Goal: Task Accomplishment & Management: Manage account settings

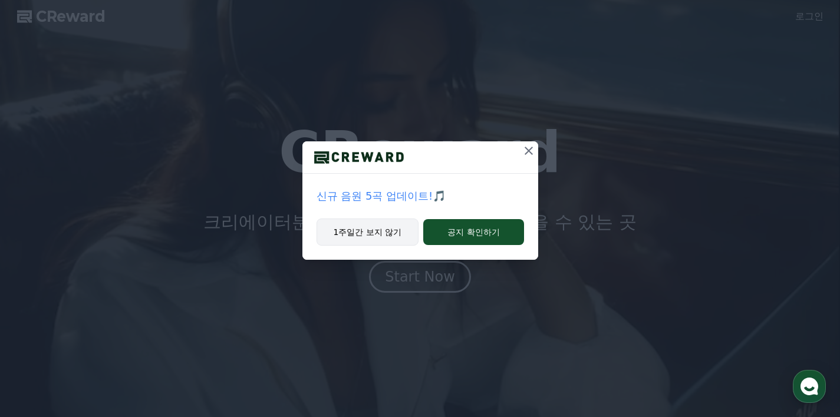
click at [393, 234] on button "1주일간 보지 않기" at bounding box center [368, 232] width 103 height 27
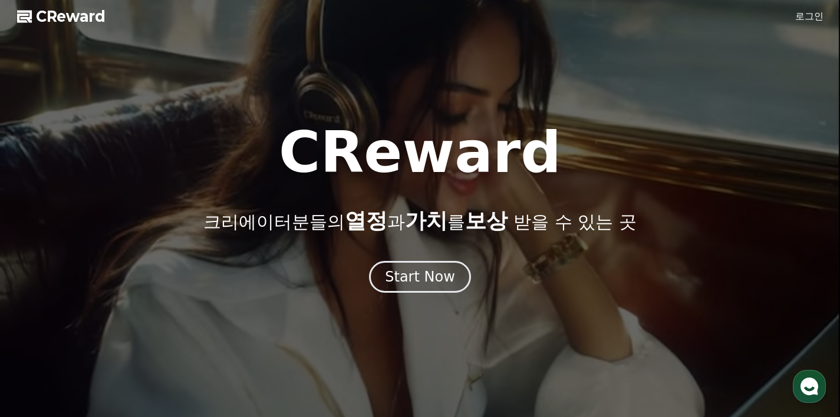
click at [810, 16] on link "로그인" at bounding box center [809, 16] width 28 height 14
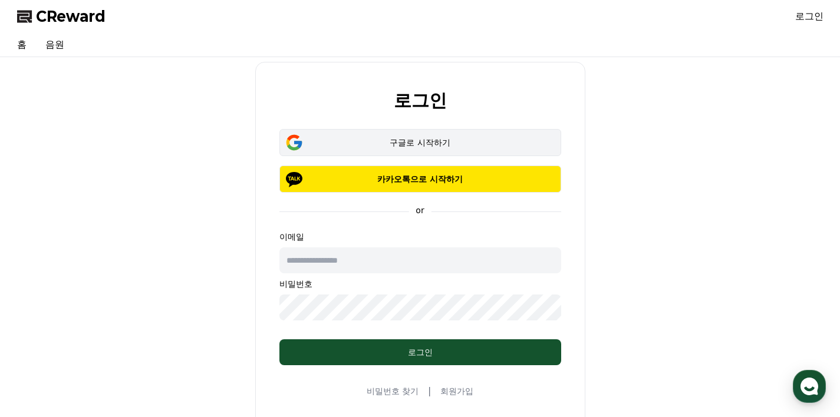
click at [371, 153] on button "구글로 시작하기" at bounding box center [420, 142] width 282 height 27
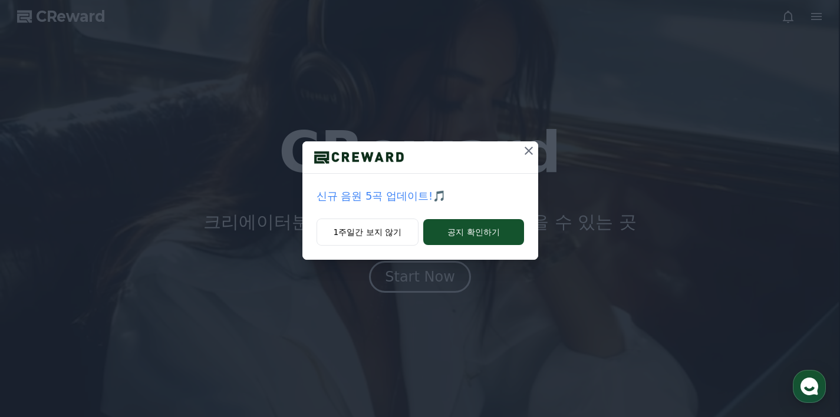
click at [528, 146] on icon at bounding box center [529, 151] width 14 height 14
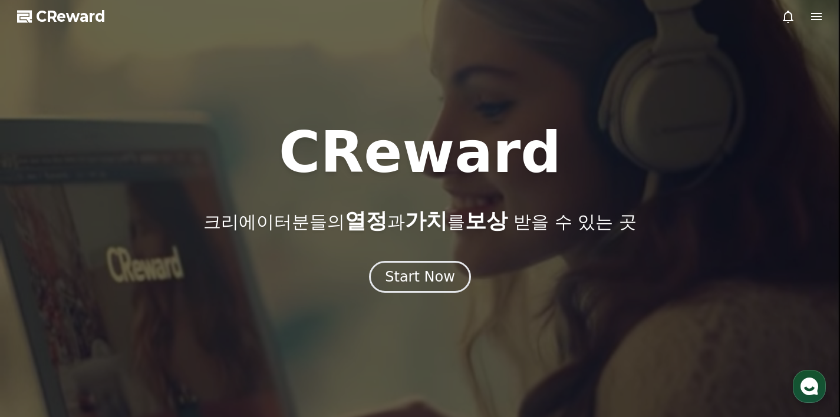
click at [817, 15] on icon at bounding box center [816, 16] width 14 height 14
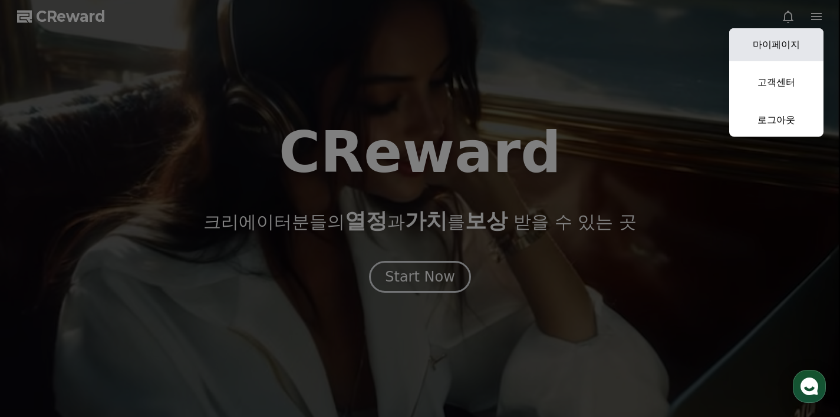
click at [785, 48] on link "마이페이지" at bounding box center [776, 44] width 94 height 33
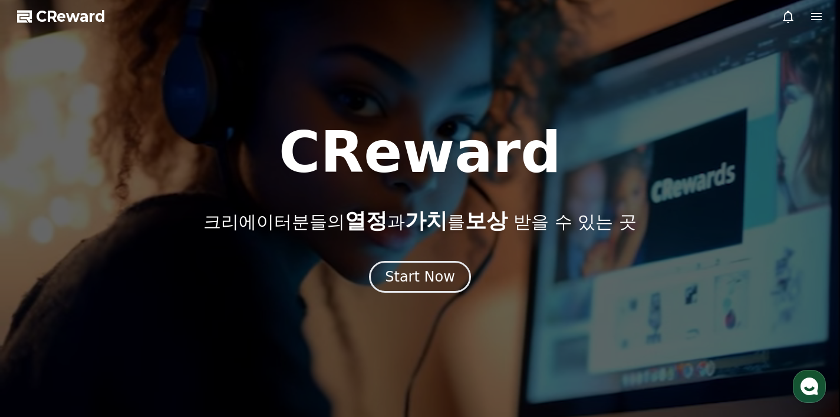
select select "**********"
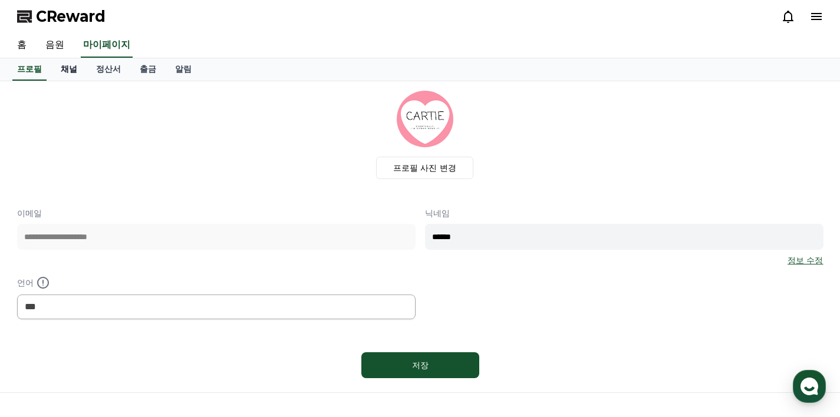
click at [65, 70] on link "채널" at bounding box center [68, 69] width 35 height 22
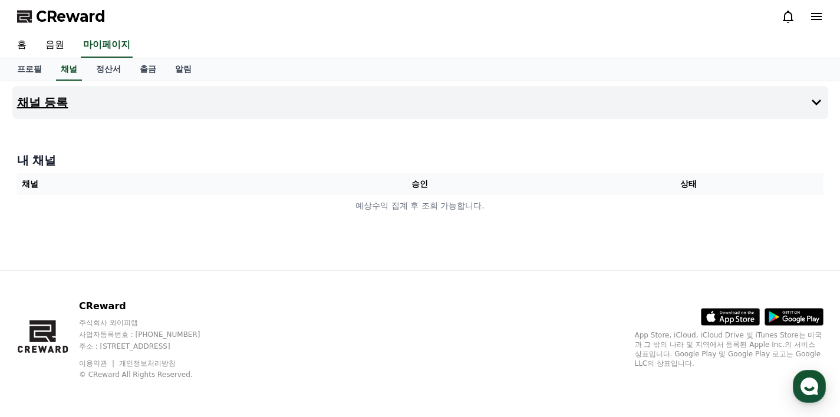
click at [788, 107] on button "채널 등록" at bounding box center [420, 102] width 816 height 33
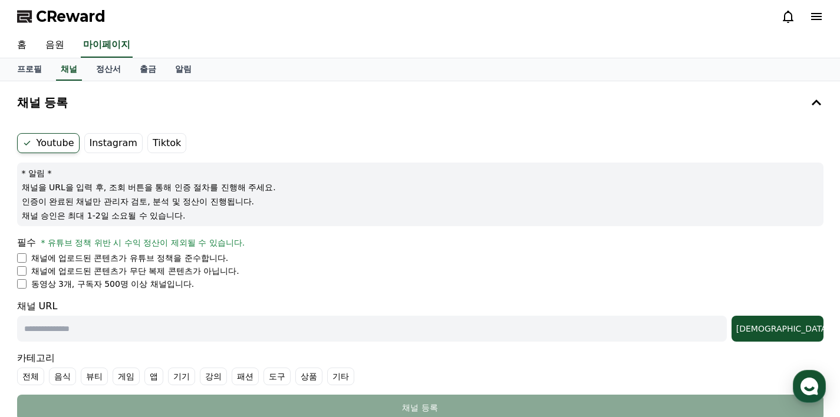
click at [107, 146] on label "Instagram" at bounding box center [113, 143] width 58 height 20
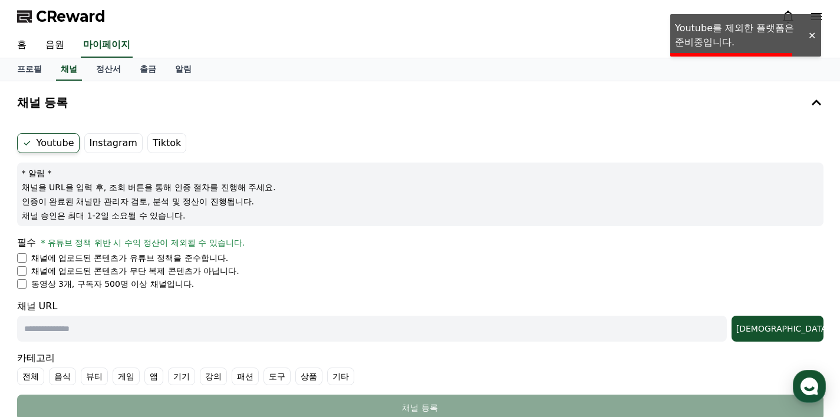
click at [106, 131] on div "Youtube Instagram Tiktok * 알림 * 채널을 URL을 입력 후, 조회 버튼을 통해 인증 절차를 진행해 주세요. 인증이 완료…" at bounding box center [420, 277] width 816 height 297
click at [106, 141] on label "Instagram" at bounding box center [113, 143] width 58 height 20
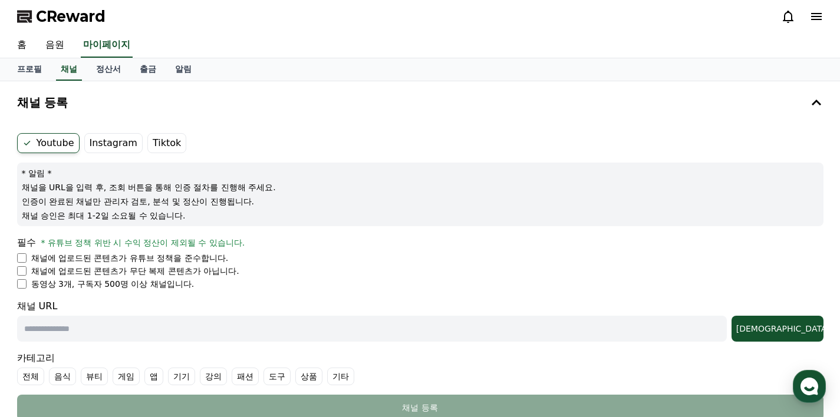
click at [120, 146] on label "Instagram" at bounding box center [113, 143] width 58 height 20
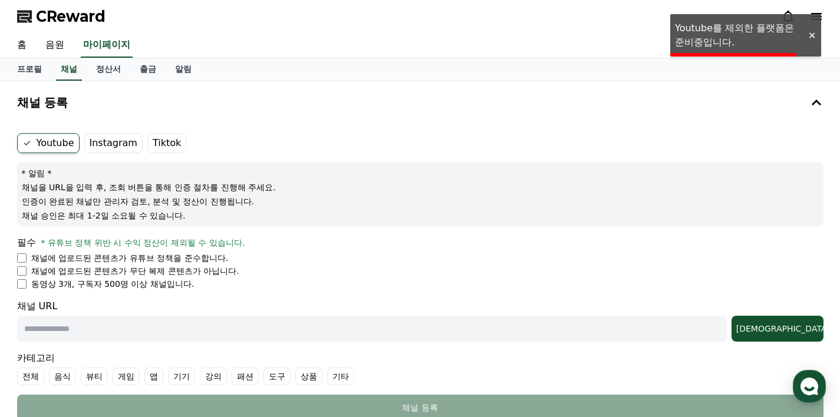
click at [187, 132] on div "Youtube Instagram Tiktok * 알림 * 채널을 URL을 입력 후, 조회 버튼을 통해 인증 절차를 진행해 주세요. 인증이 완료…" at bounding box center [420, 277] width 816 height 297
